Goal: Information Seeking & Learning: Learn about a topic

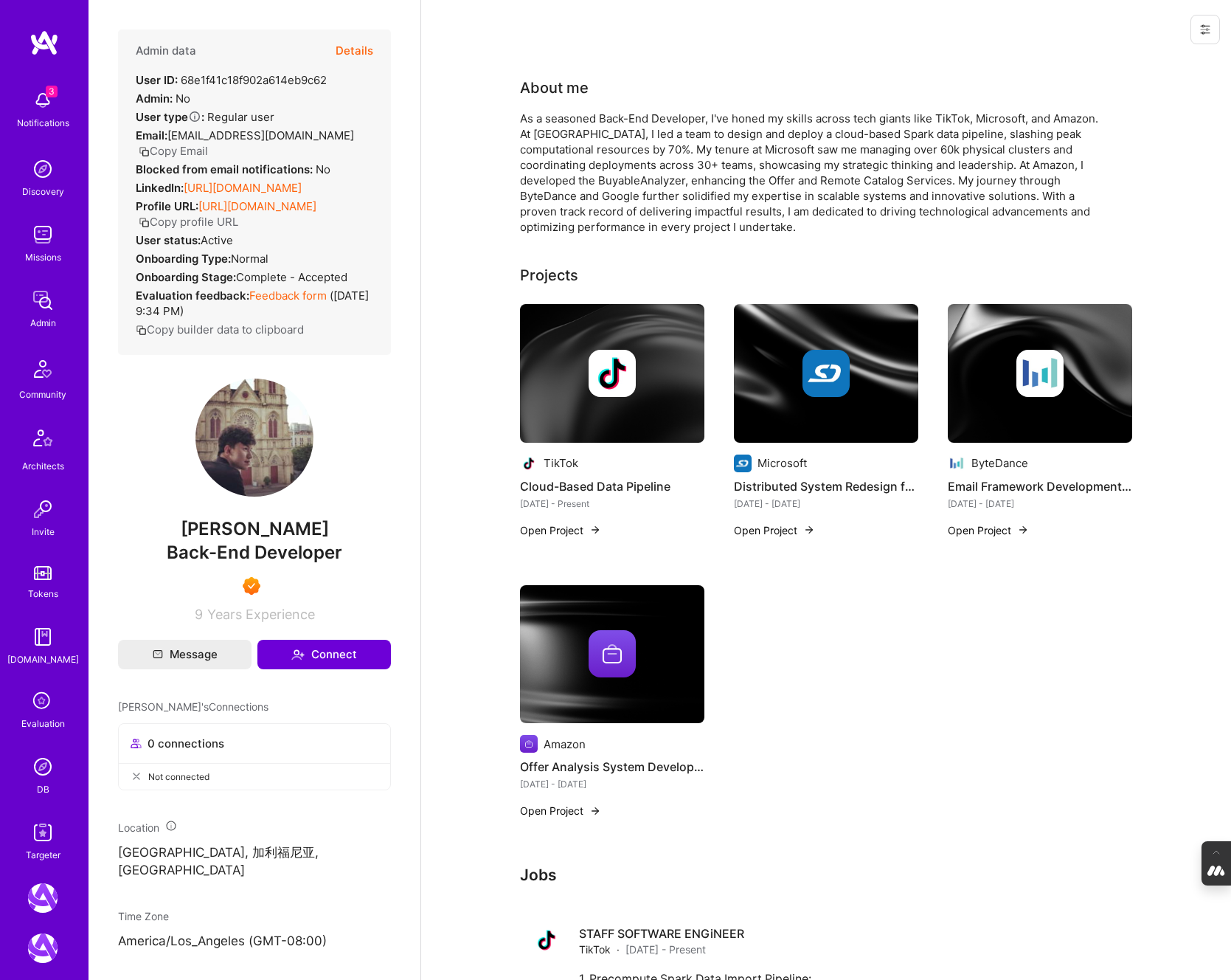
click at [354, 47] on button "Details" at bounding box center [355, 50] width 38 height 42
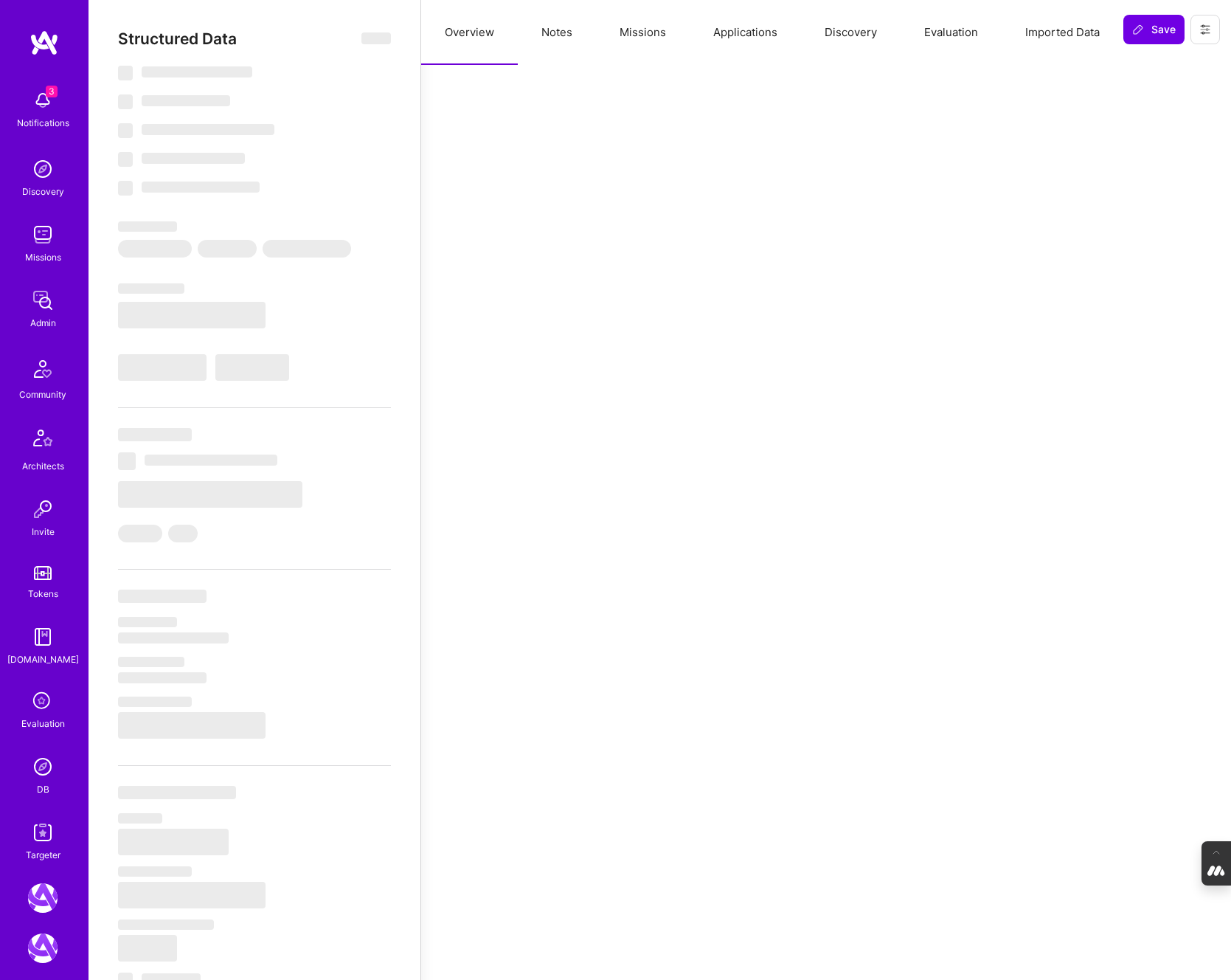
click at [951, 34] on button "Evaluation" at bounding box center [952, 32] width 101 height 65
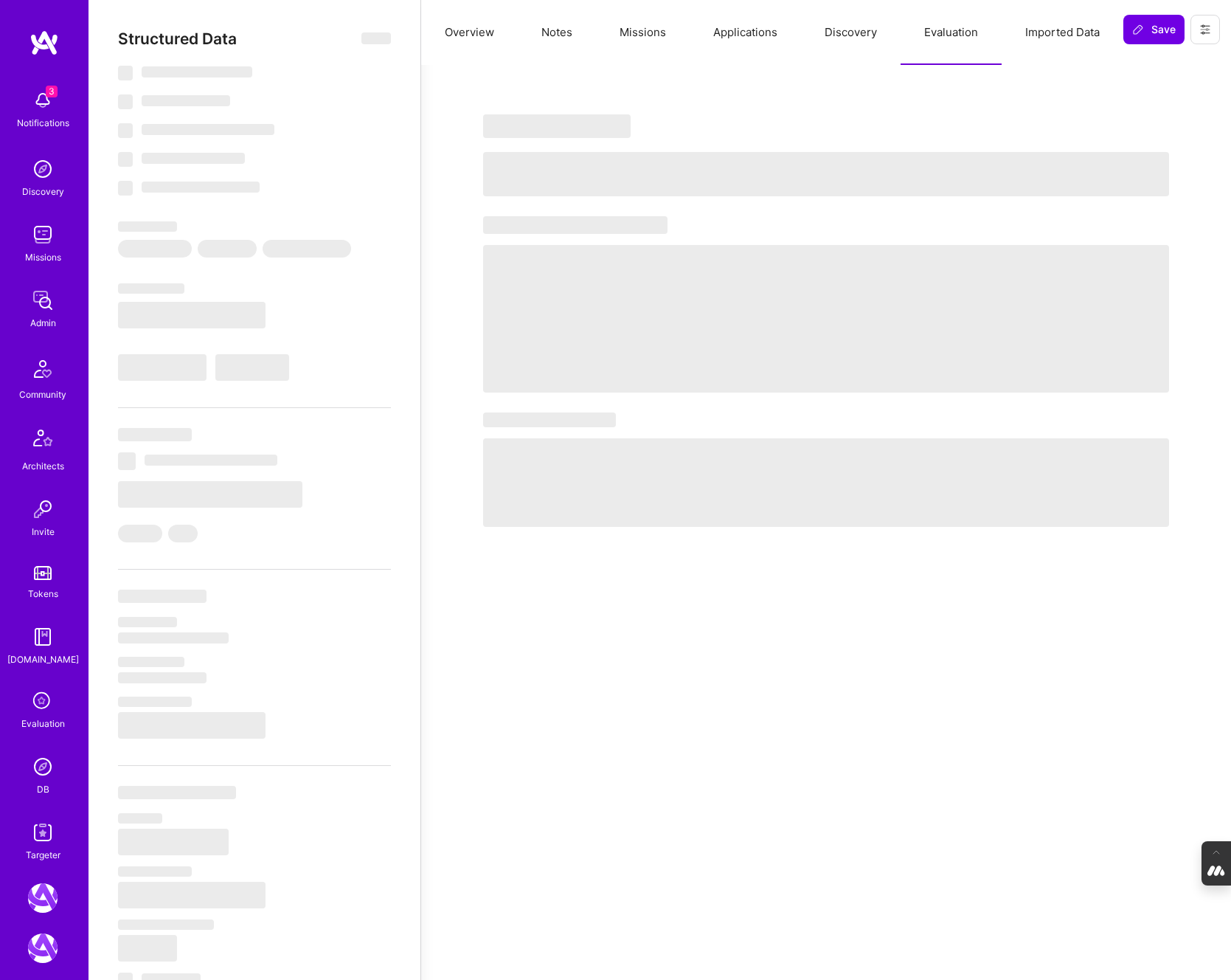
select select "7"
select select "US"
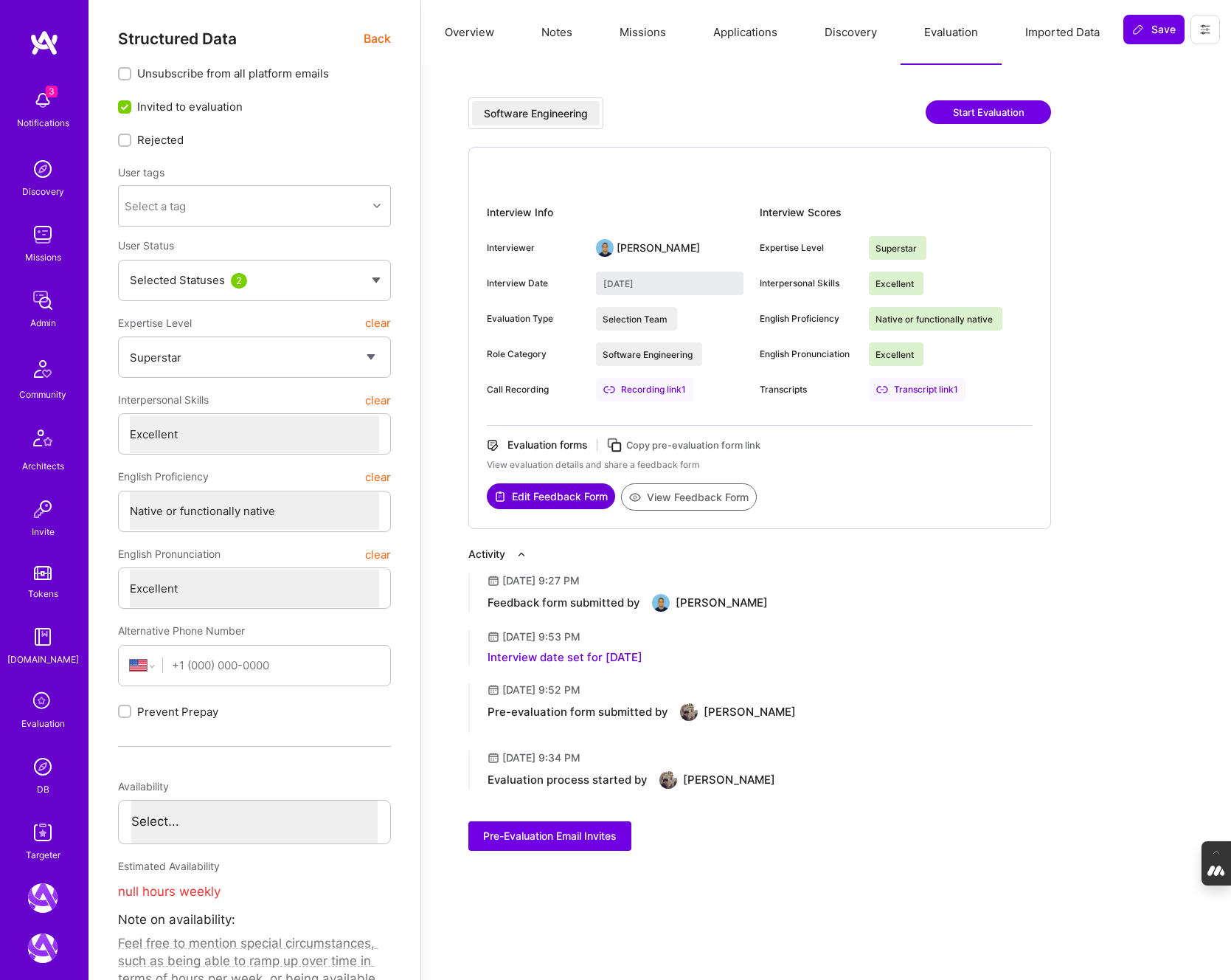
click at [478, 25] on button "Overview" at bounding box center [469, 32] width 96 height 65
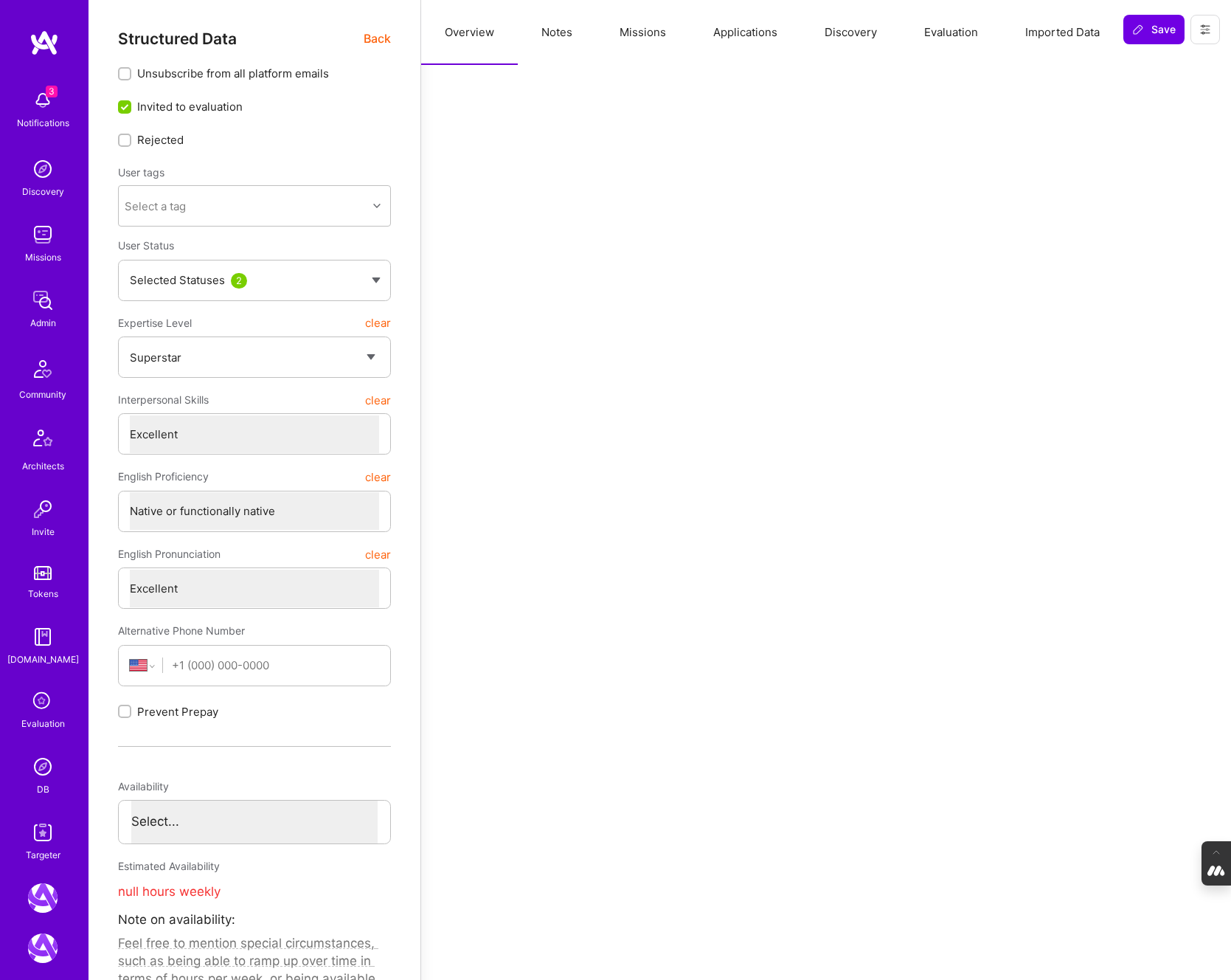
click at [358, 36] on div "Structured Data Back" at bounding box center [254, 38] width 273 height 19
click at [386, 41] on span "Back" at bounding box center [377, 38] width 27 height 19
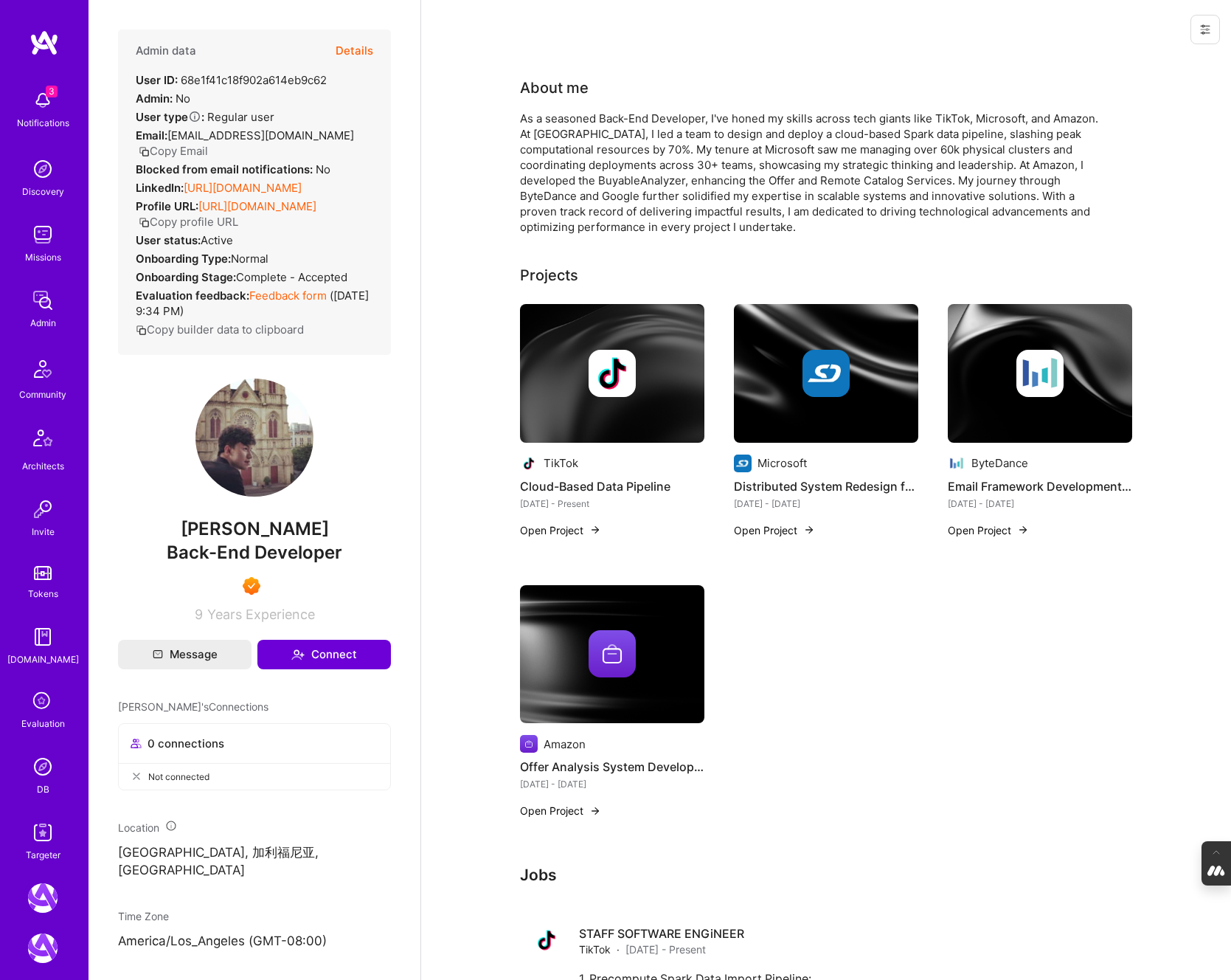
click at [256, 186] on link "https://linkedin.com/in/yichi-zhang-23194877" at bounding box center [242, 188] width 118 height 14
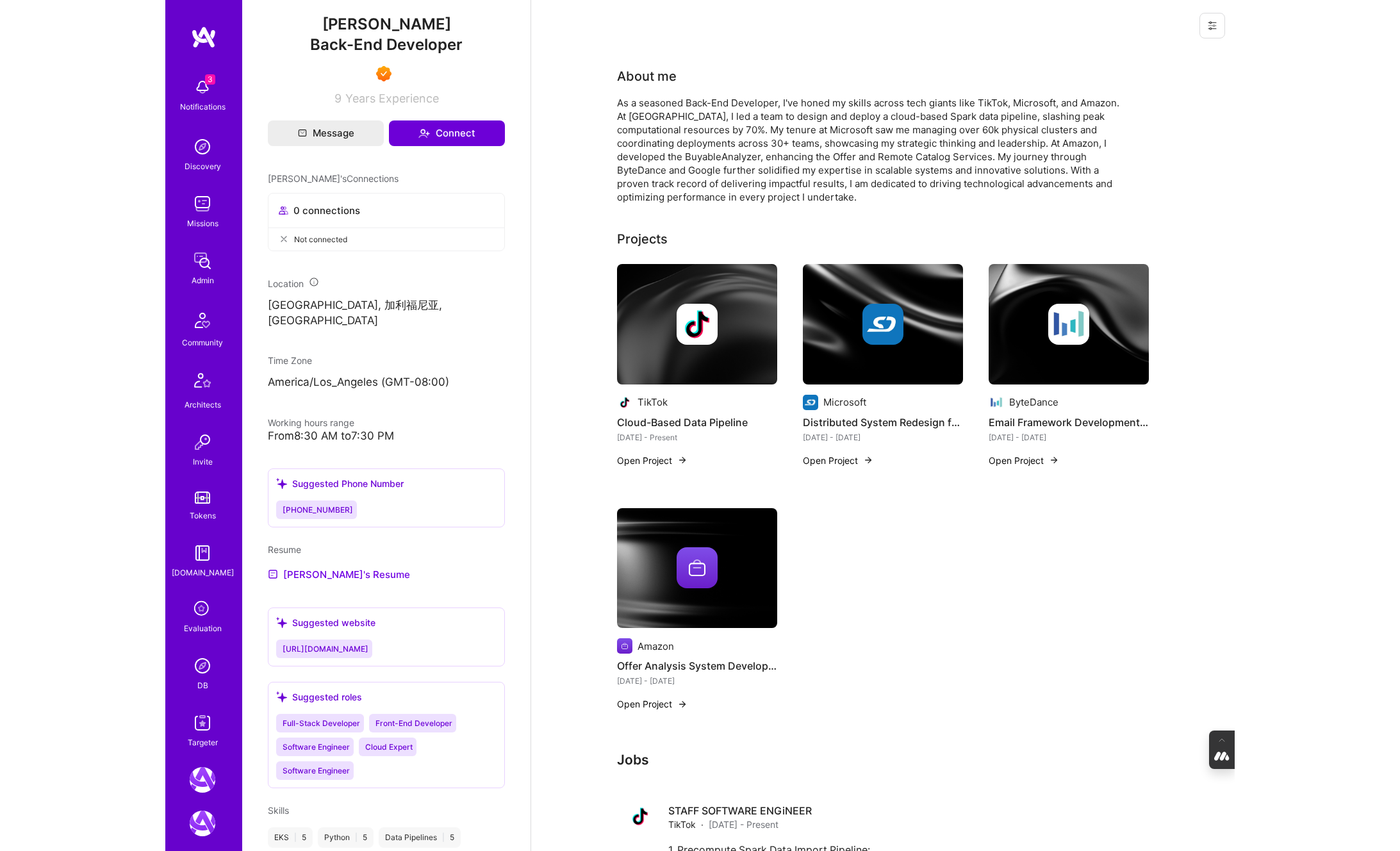
scroll to position [440, 0]
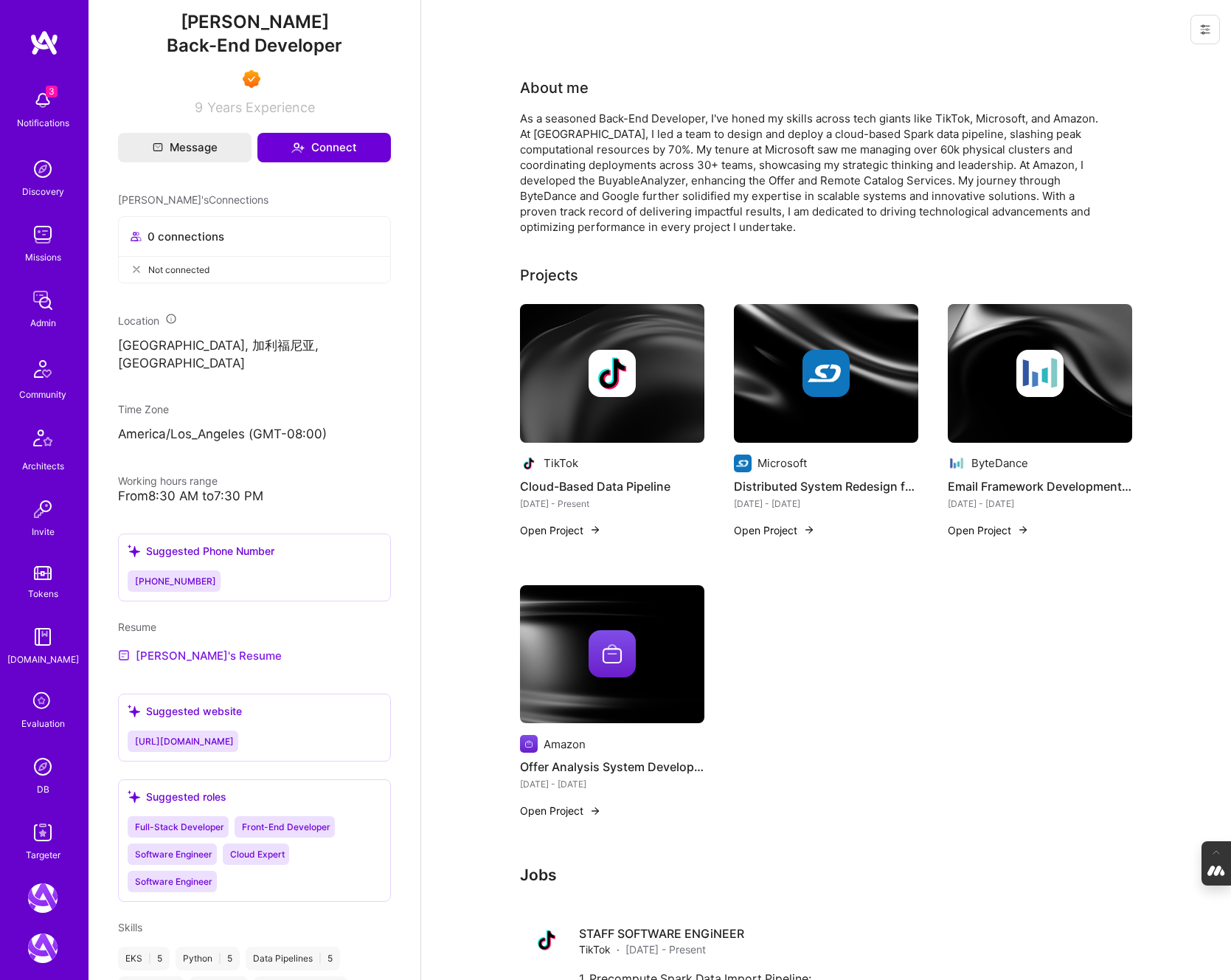
click at [165, 664] on link "Yichi's Resume" at bounding box center [199, 655] width 164 height 18
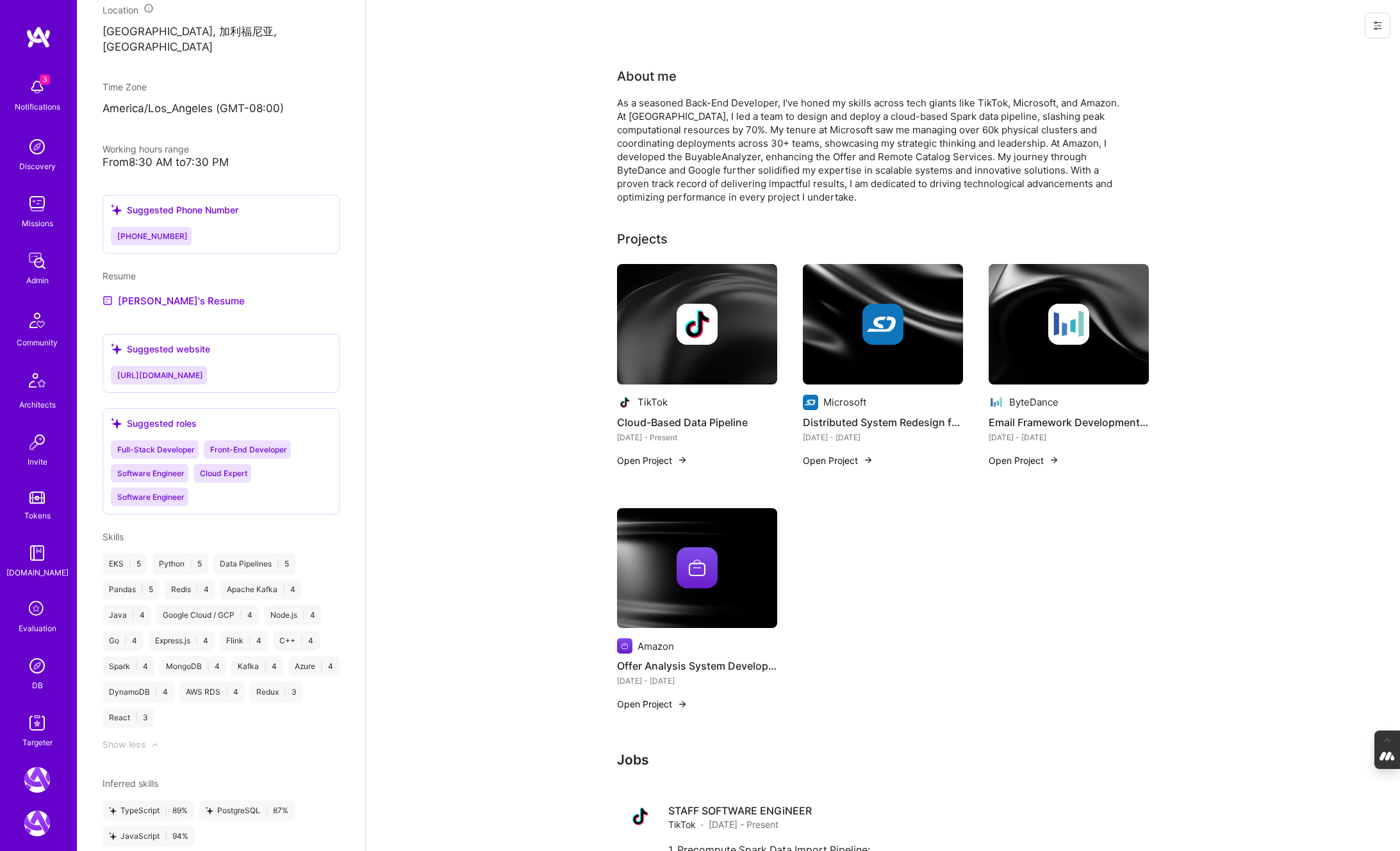
scroll to position [710, 0]
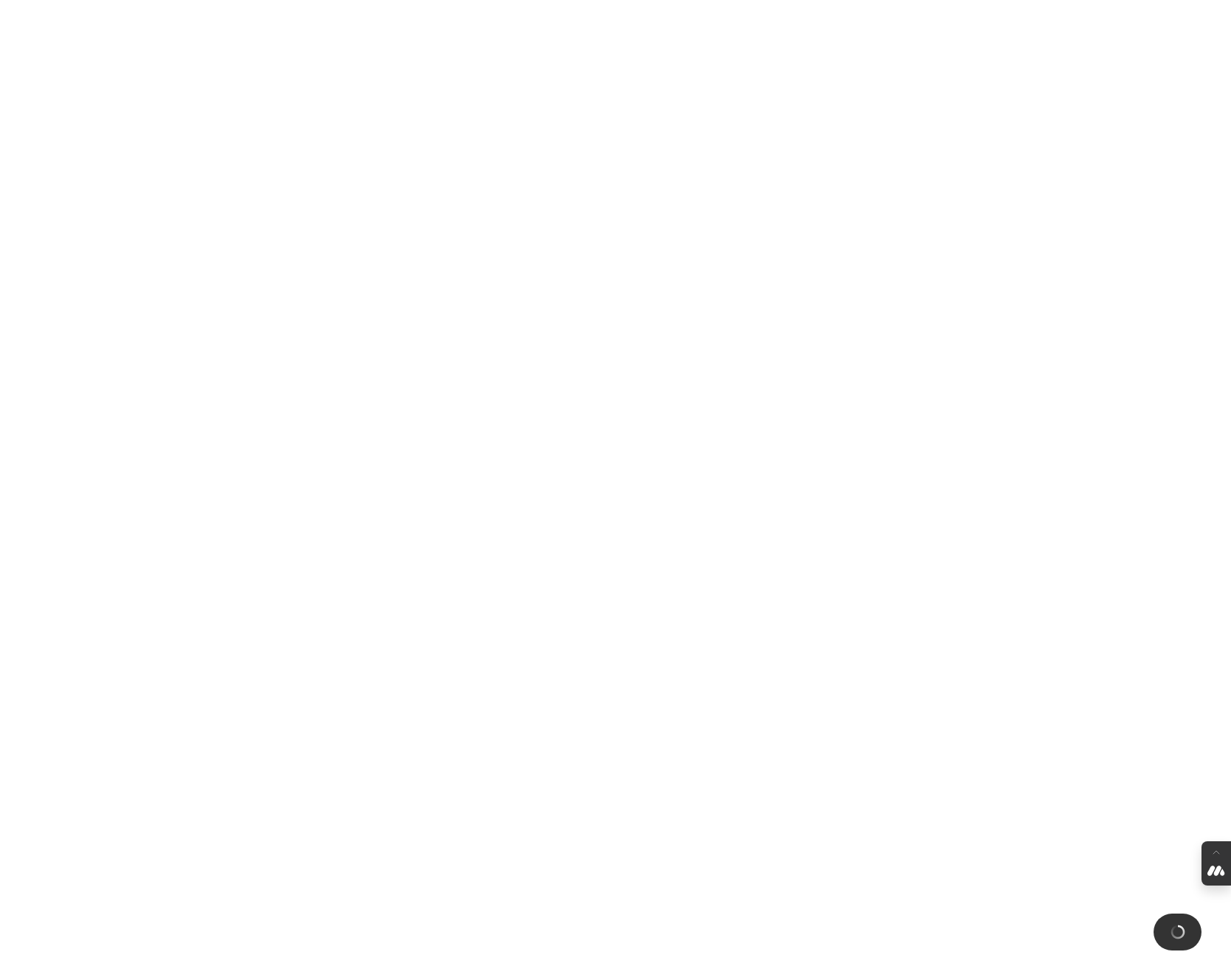
scroll to position [2388, 0]
